Goal: Task Accomplishment & Management: Manage account settings

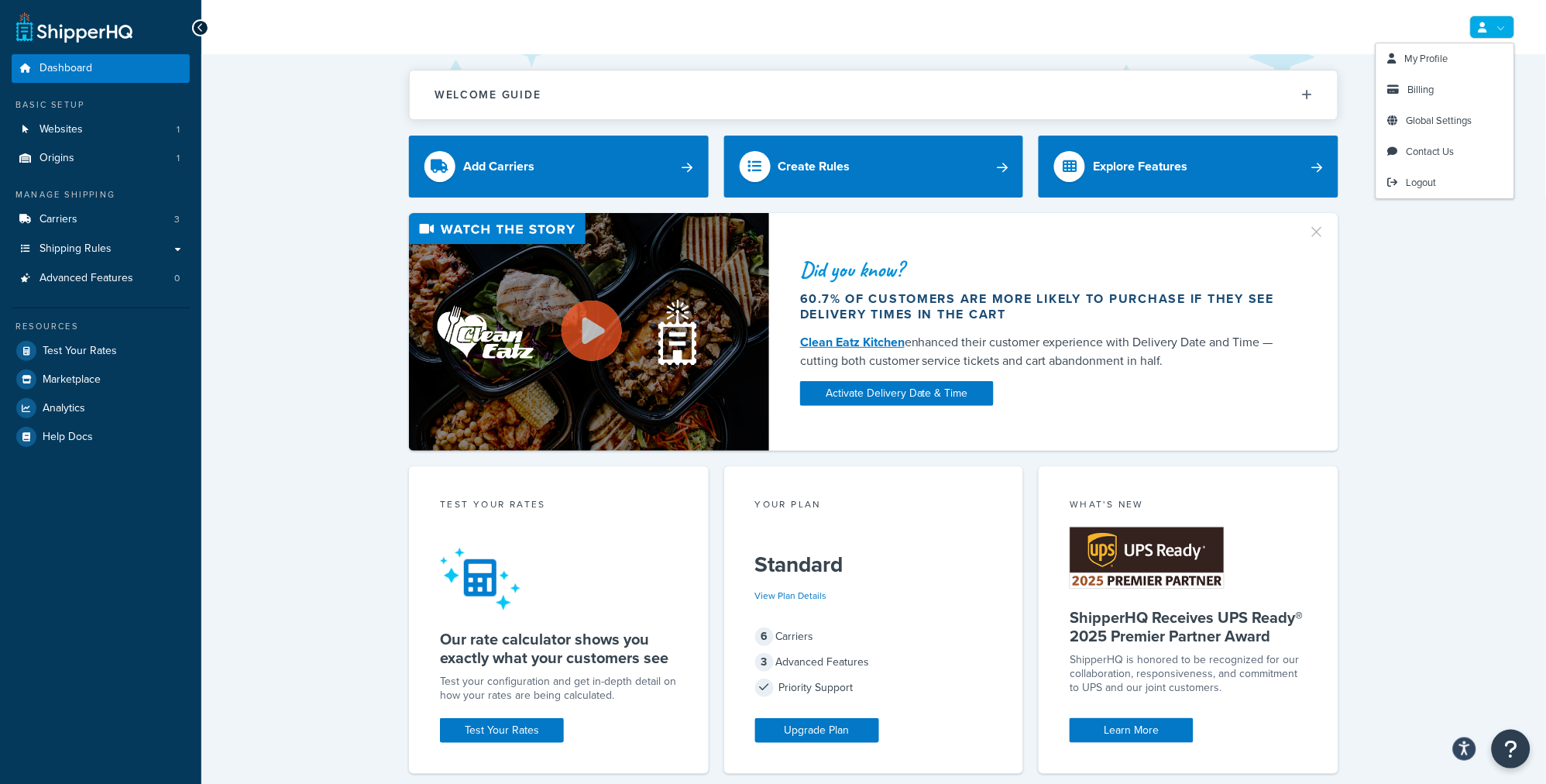
click at [1506, 25] on link at bounding box center [1493, 26] width 45 height 23
click at [1461, 56] on link "My Profile" at bounding box center [1445, 58] width 138 height 31
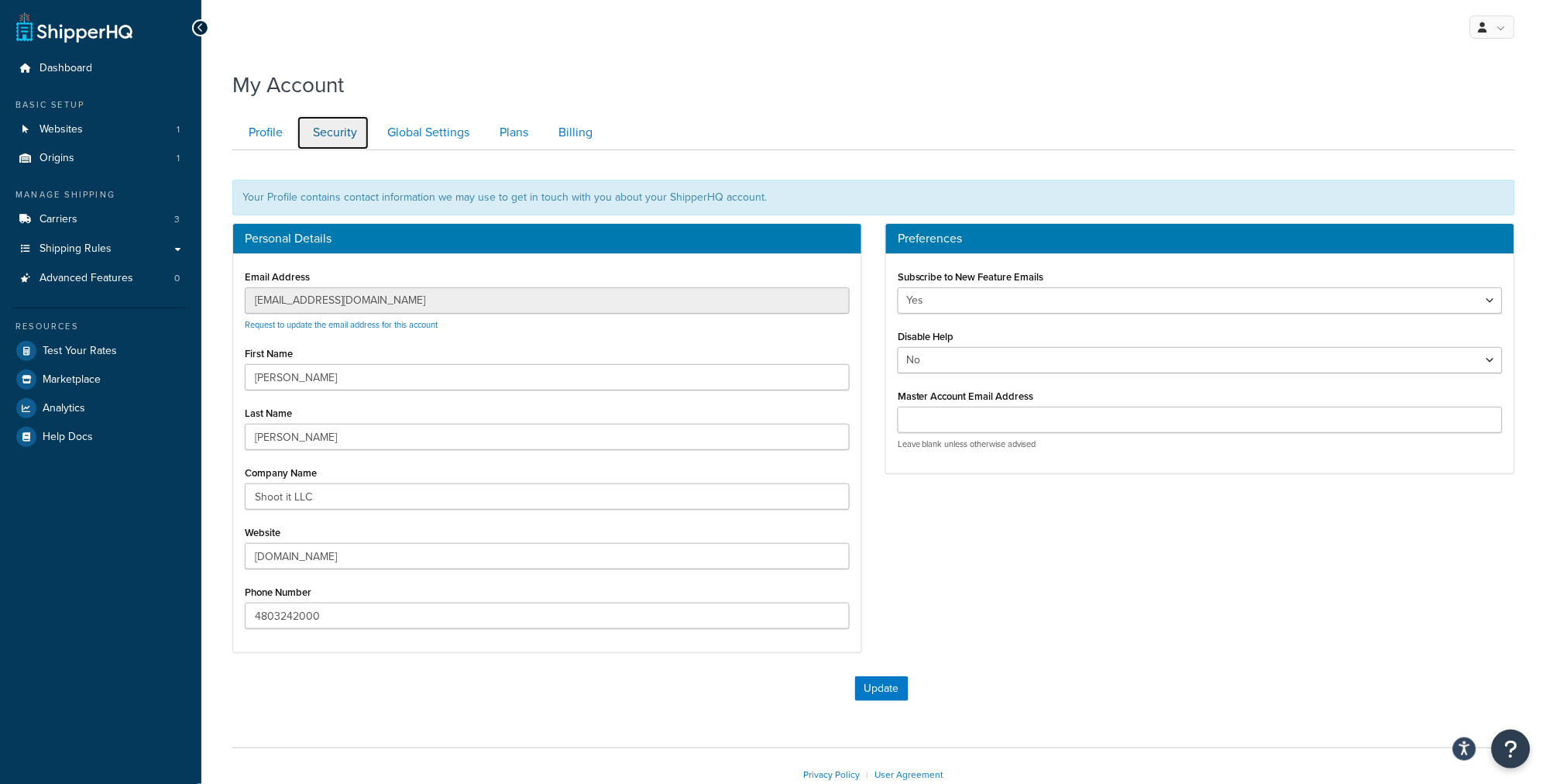
click at [337, 132] on link "Security" at bounding box center [333, 133] width 73 height 35
